Goal: Transaction & Acquisition: Purchase product/service

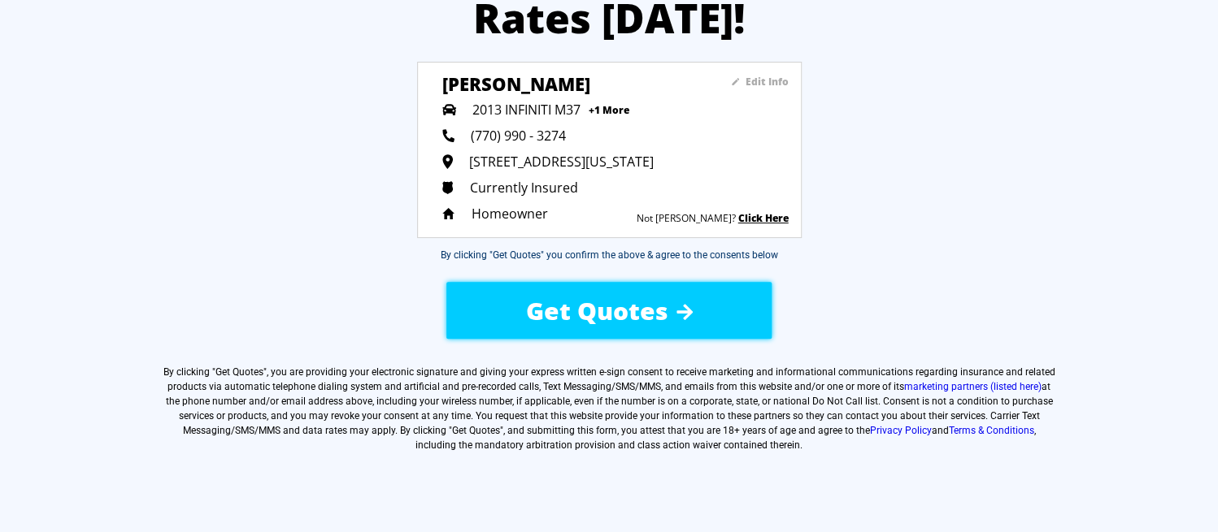
scroll to position [163, 0]
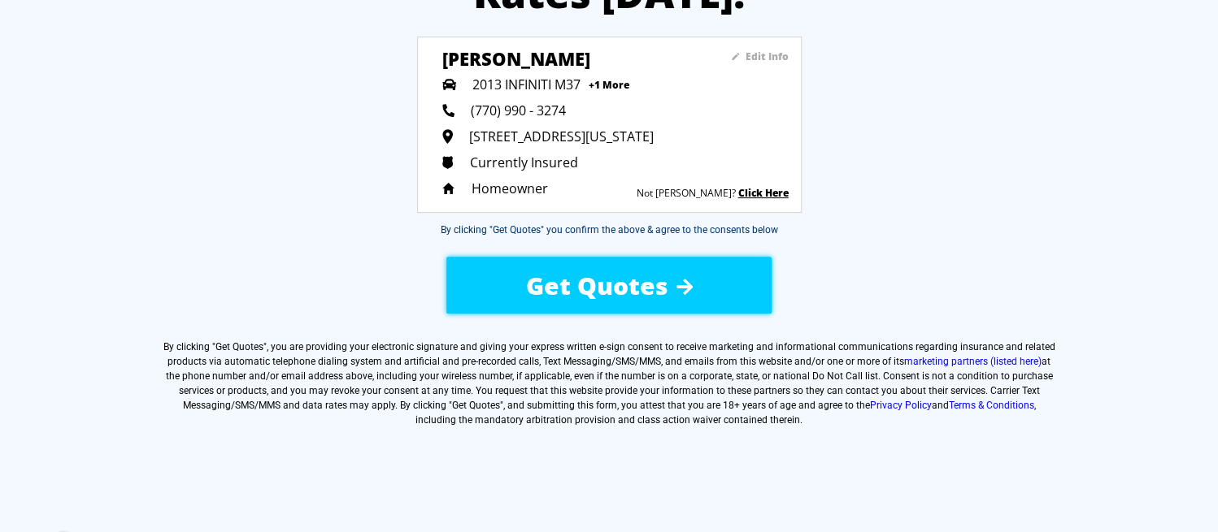
click at [590, 302] on span "Get Quotes" at bounding box center [597, 285] width 142 height 33
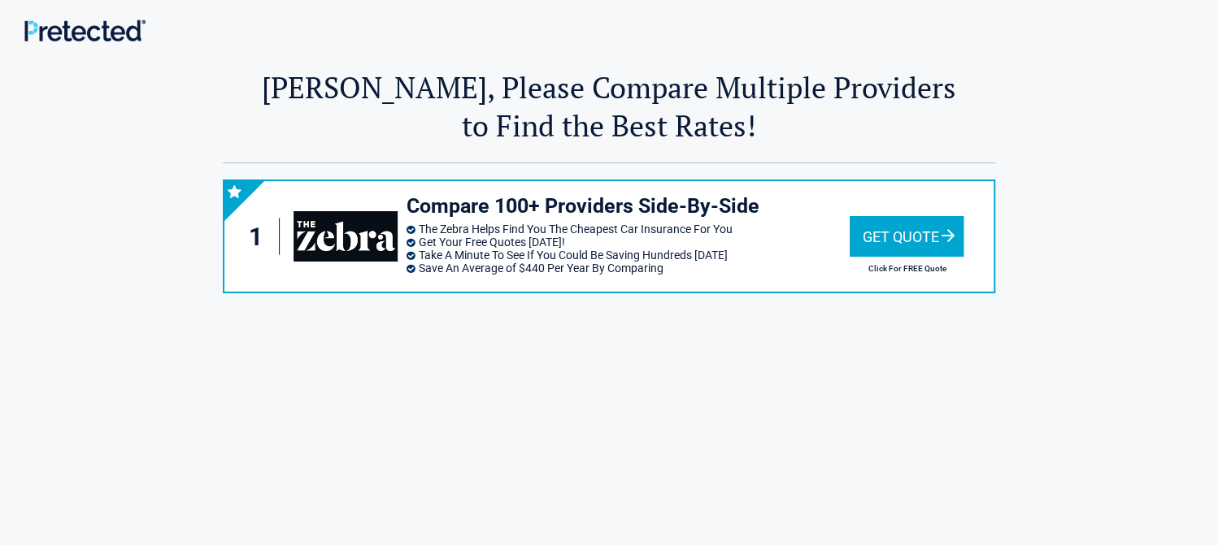
click at [910, 237] on div "Get Quote" at bounding box center [906, 236] width 114 height 41
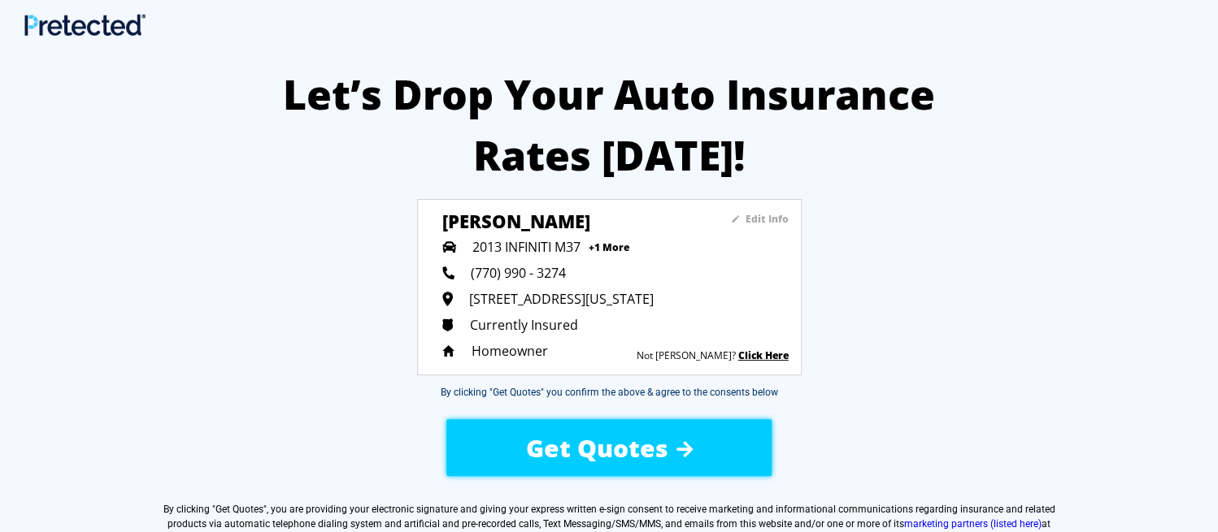
click at [597, 465] on span "Get Quotes" at bounding box center [597, 448] width 142 height 33
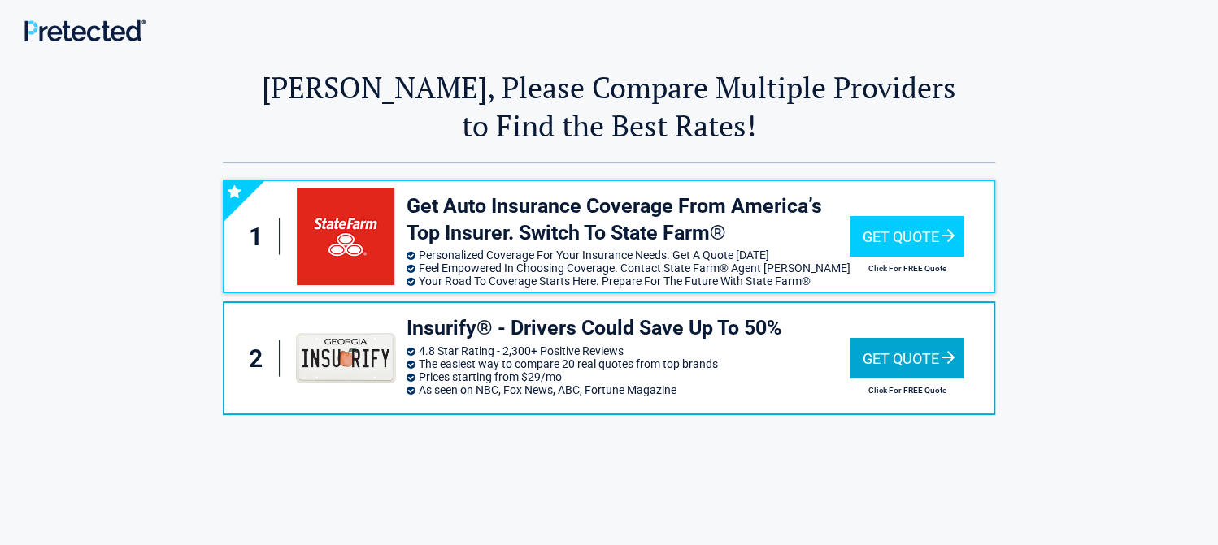
click at [919, 362] on div "Get Quote" at bounding box center [906, 358] width 114 height 41
